Goal: Transaction & Acquisition: Download file/media

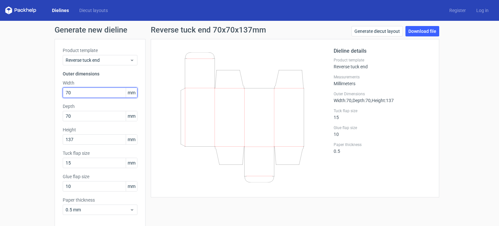
scroll to position [28, 0]
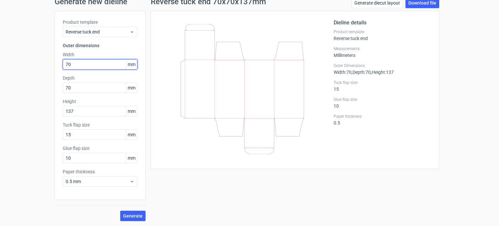
drag, startPoint x: 0, startPoint y: 0, endPoint x: 37, endPoint y: 63, distance: 73.1
click at [37, 63] on div "Generate new dieline Product template Reverse tuck end Outer dimensions Width 7…" at bounding box center [249, 109] width 499 height 233
type input "65"
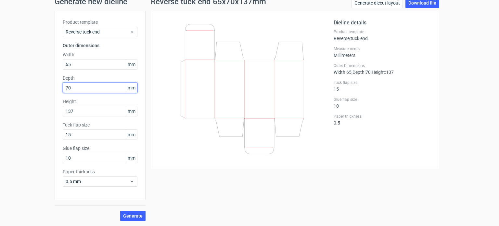
drag, startPoint x: 77, startPoint y: 83, endPoint x: 32, endPoint y: 88, distance: 44.7
click at [32, 88] on div "Generate new dieline Product template Reverse tuck end Outer dimensions Width 6…" at bounding box center [249, 109] width 499 height 233
type input "65"
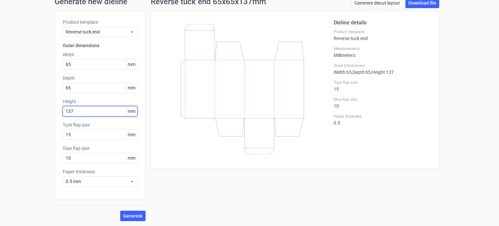
drag, startPoint x: 93, startPoint y: 113, endPoint x: 1, endPoint y: 121, distance: 92.9
click at [1, 121] on div "Generate new dieline Product template Reverse tuck end Outer dimensions Width 6…" at bounding box center [249, 109] width 499 height 233
type input "125"
click at [120, 210] on button "Generate" at bounding box center [132, 215] width 25 height 10
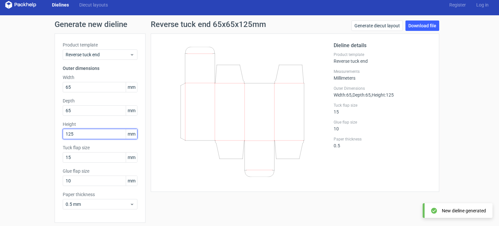
scroll to position [0, 0]
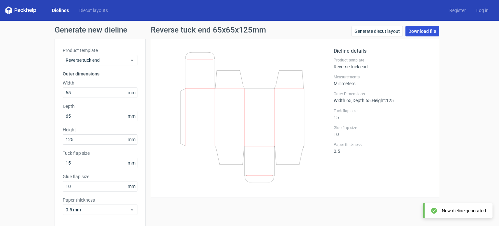
click at [417, 30] on link "Download file" at bounding box center [422, 31] width 34 height 10
drag, startPoint x: 455, startPoint y: 114, endPoint x: 455, endPoint y: 110, distance: 4.5
click at [455, 114] on div "Generate new dieline Product template Reverse tuck end Outer dimensions Width 6…" at bounding box center [249, 137] width 499 height 233
